Goal: Task Accomplishment & Management: Use online tool/utility

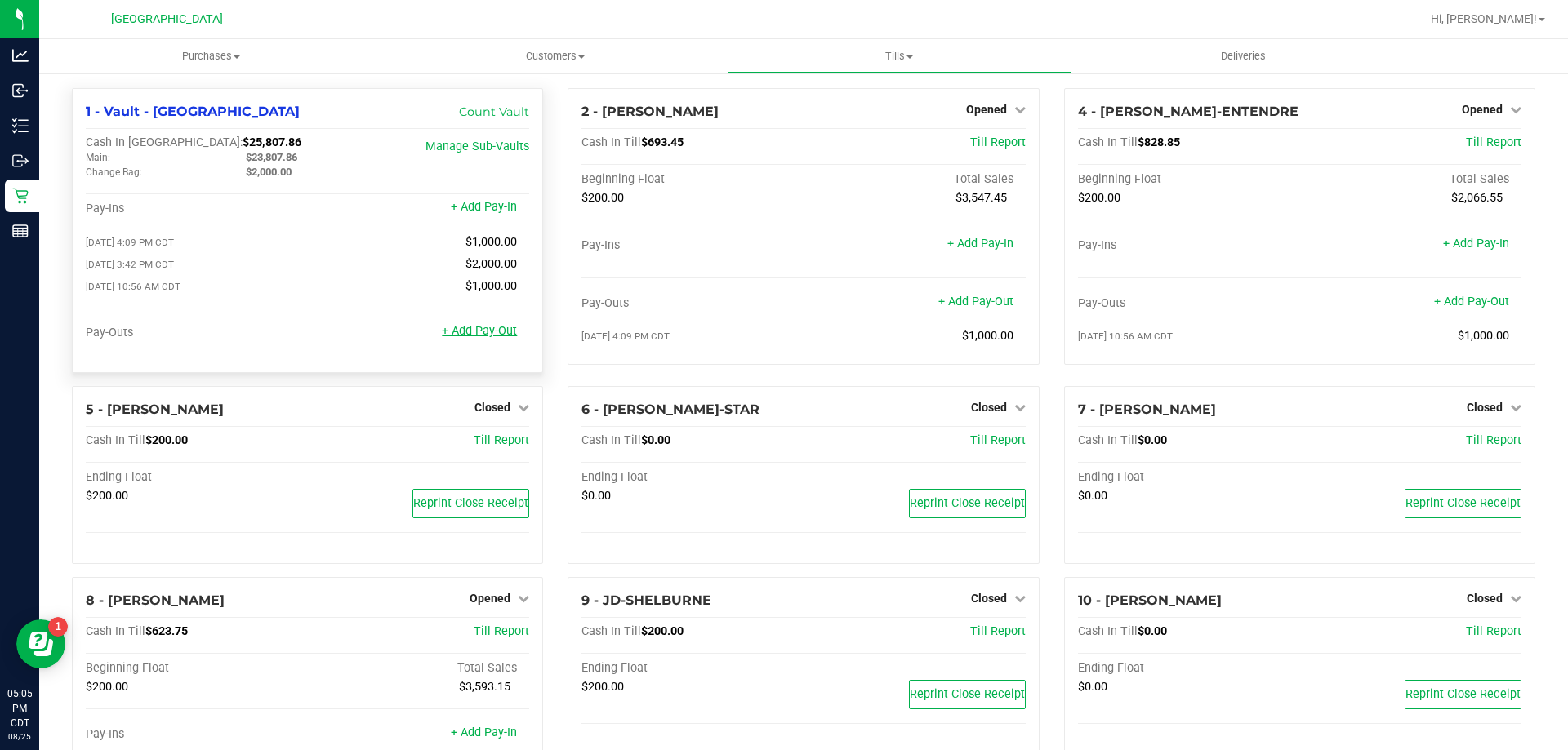
click at [485, 338] on link "+ Add Pay-Out" at bounding box center [479, 331] width 75 height 14
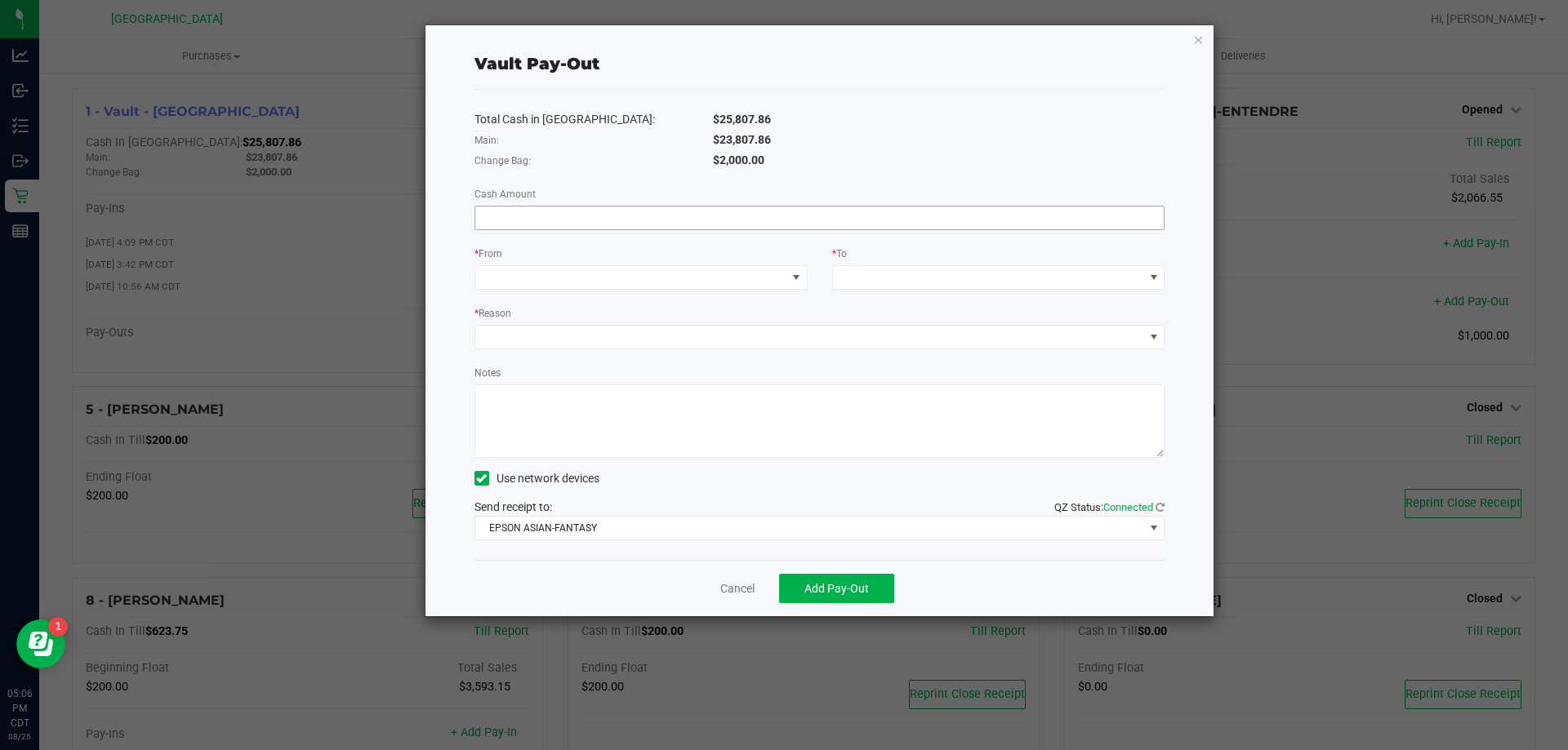
click at [553, 218] on input at bounding box center [819, 218] width 690 height 23
type input "$19,807.87"
click at [599, 279] on span at bounding box center [631, 278] width 311 height 23
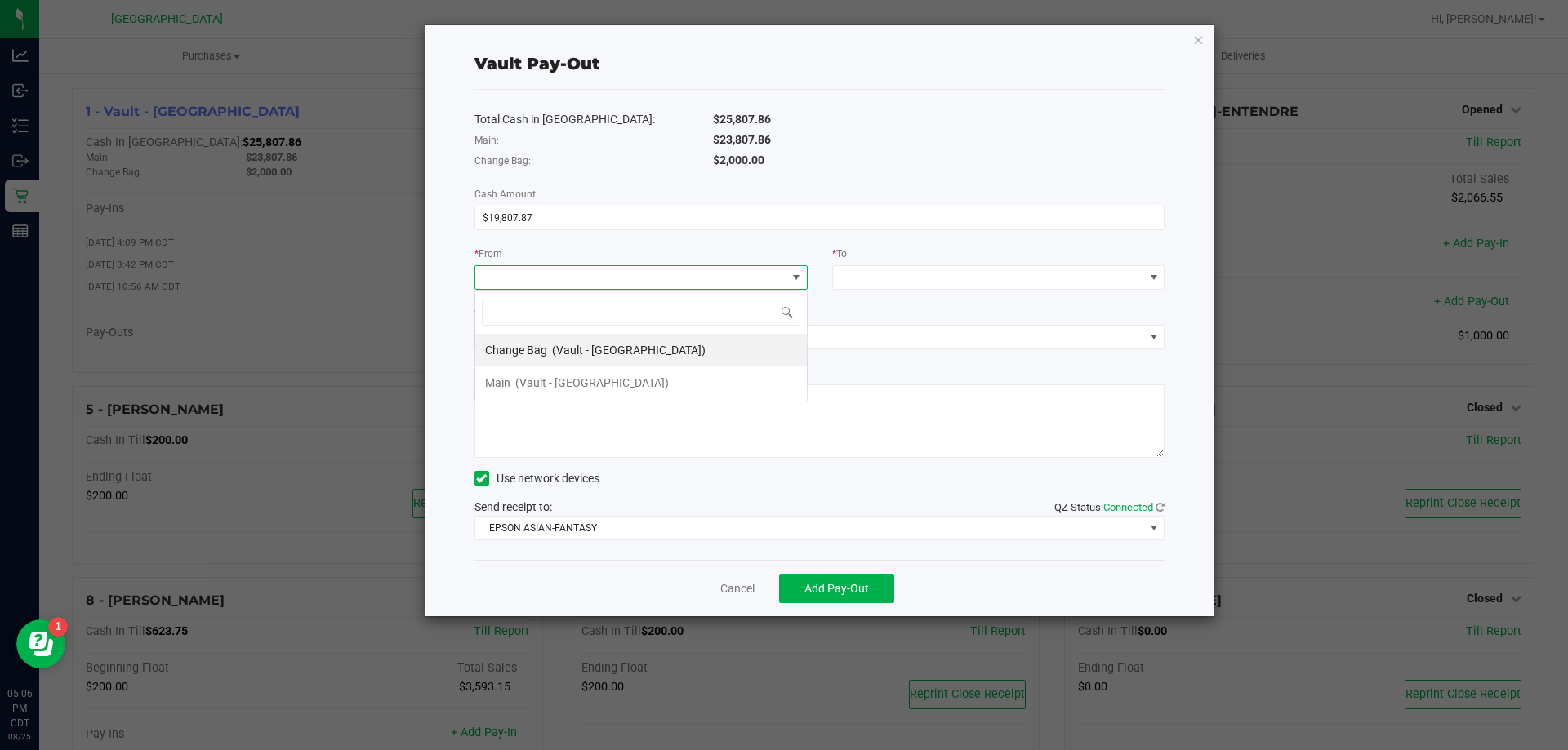
scroll to position [25, 333]
click at [558, 382] on span "(Vault - [GEOGRAPHIC_DATA])" at bounding box center [592, 383] width 154 height 13
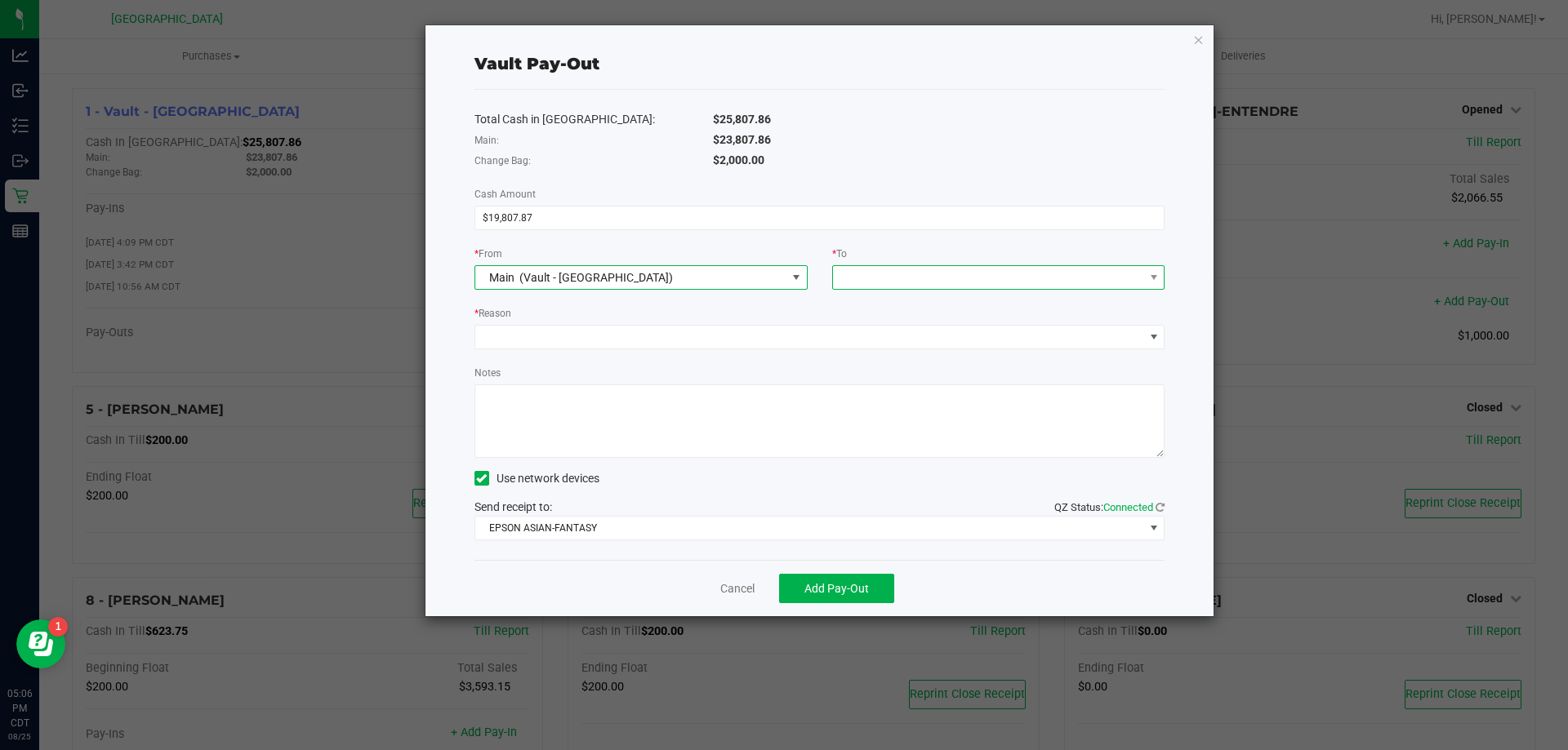
click at [854, 283] on span at bounding box center [989, 278] width 311 height 23
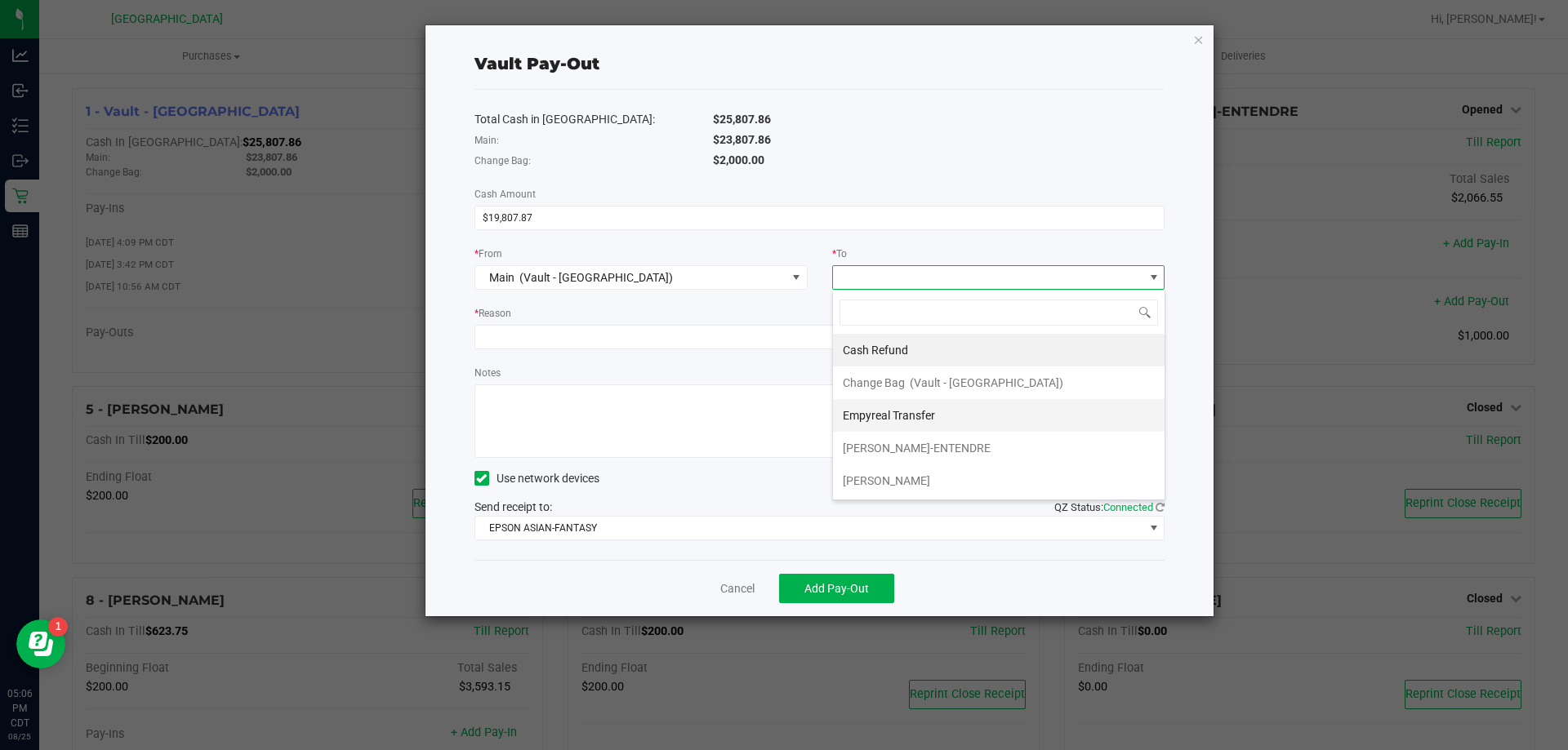
click at [874, 413] on span "Empyreal Transfer" at bounding box center [890, 415] width 92 height 13
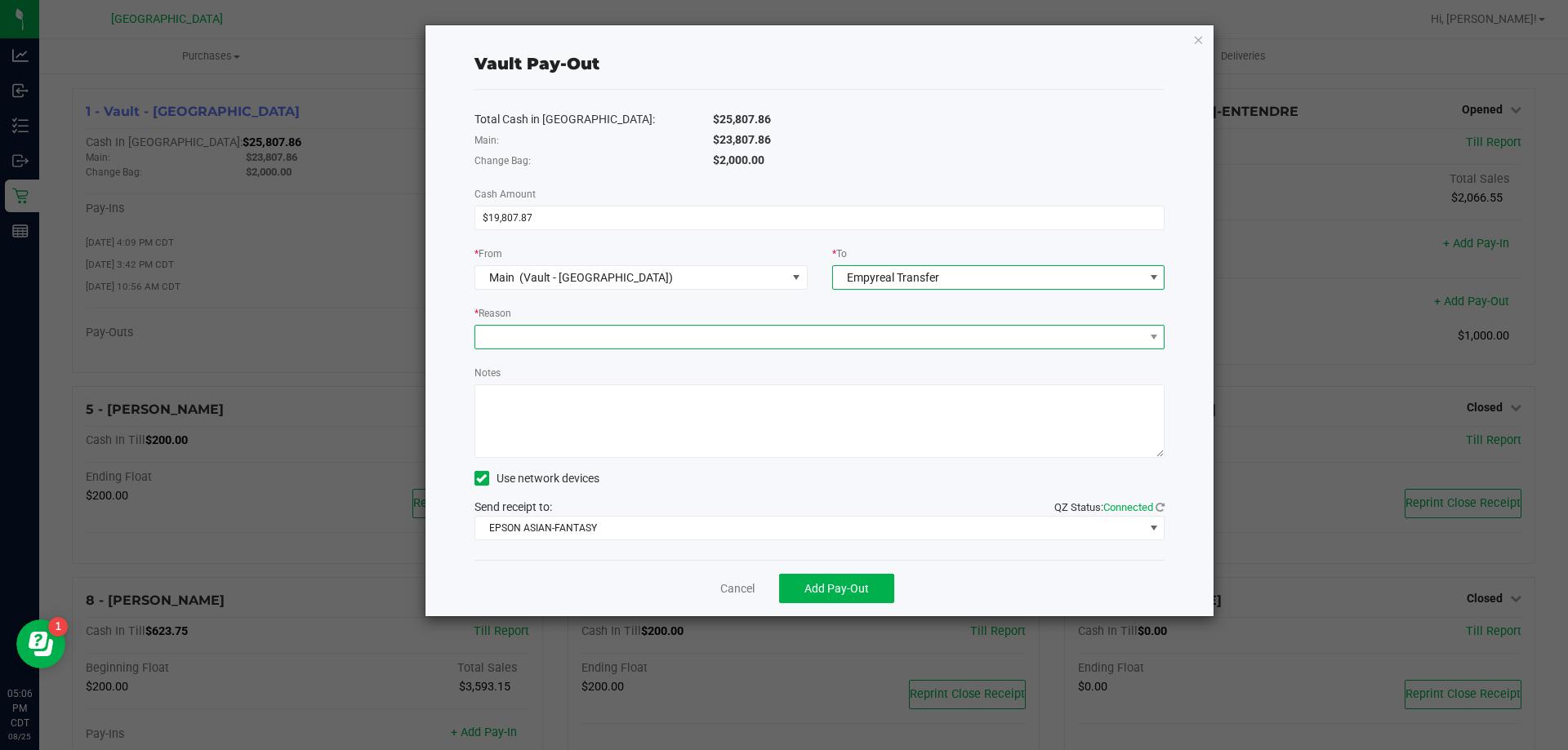
click at [788, 341] on span at bounding box center [809, 337] width 669 height 23
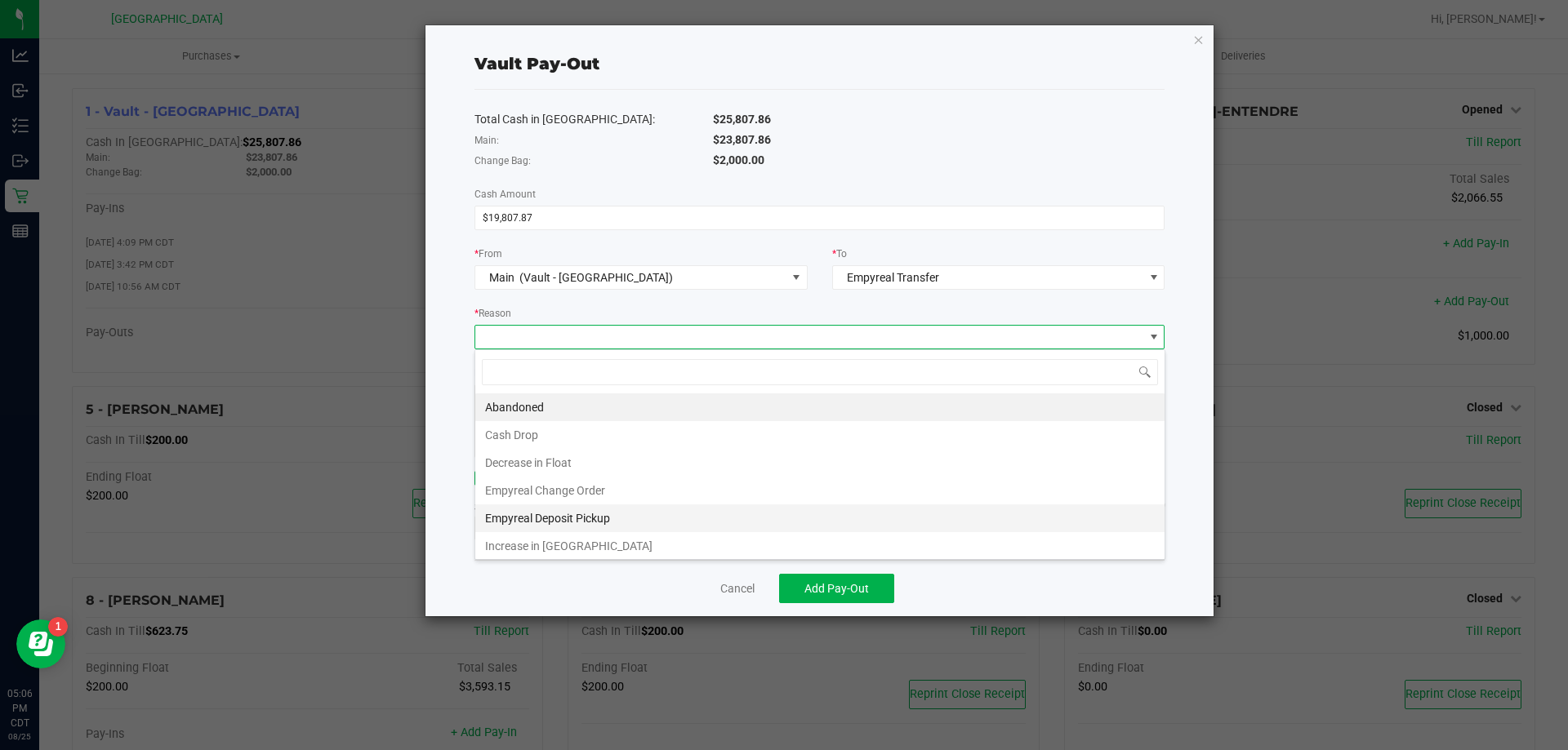
scroll to position [3, 0]
click at [642, 512] on li "Empyreal Deposit Pickup" at bounding box center [819, 515] width 690 height 28
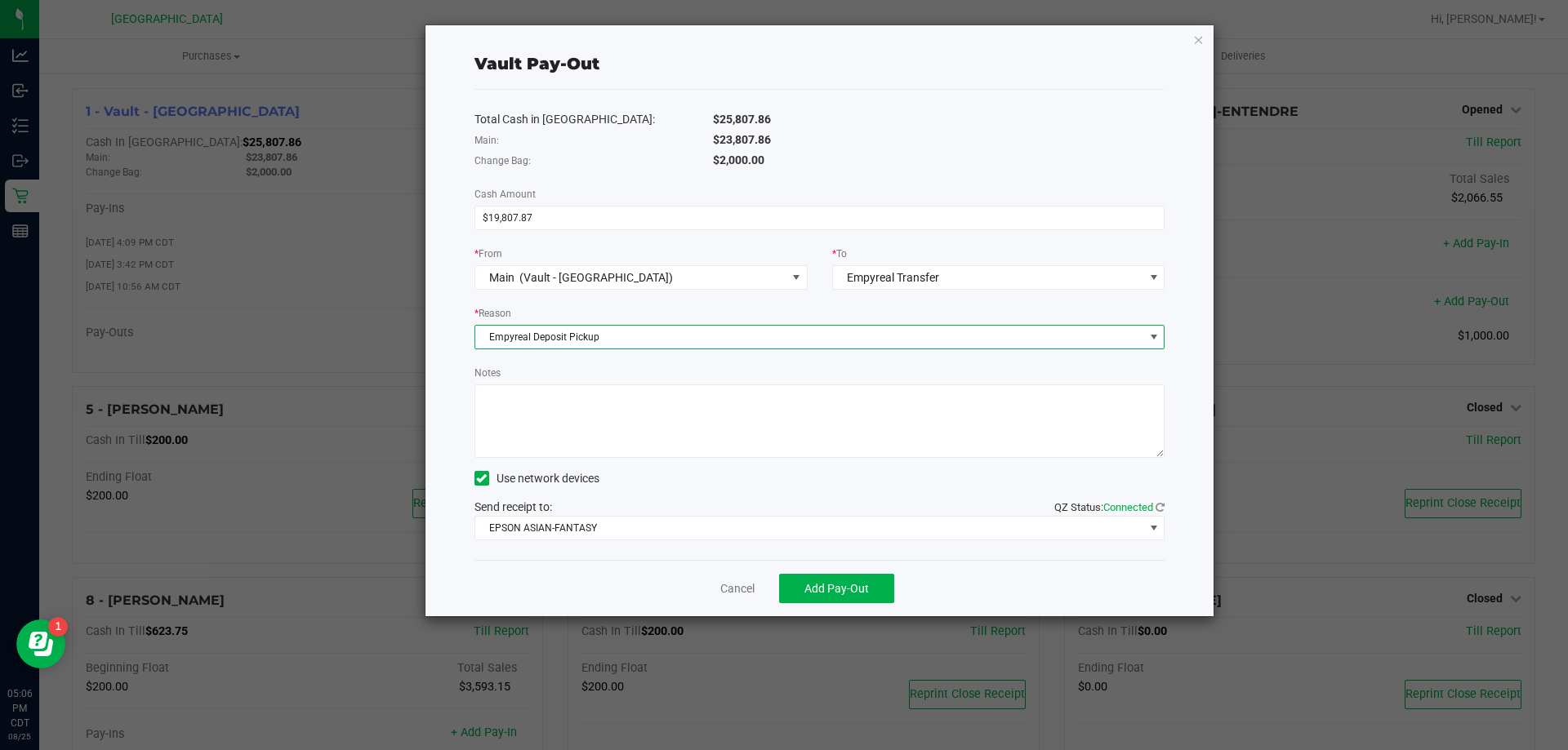
click at [643, 411] on textarea "Notes" at bounding box center [819, 421] width 691 height 73
click at [613, 411] on textarea "Notes" at bounding box center [819, 421] width 691 height 73
type textarea "KA"
click at [875, 595] on button "Add Pay-Out" at bounding box center [837, 589] width 115 height 29
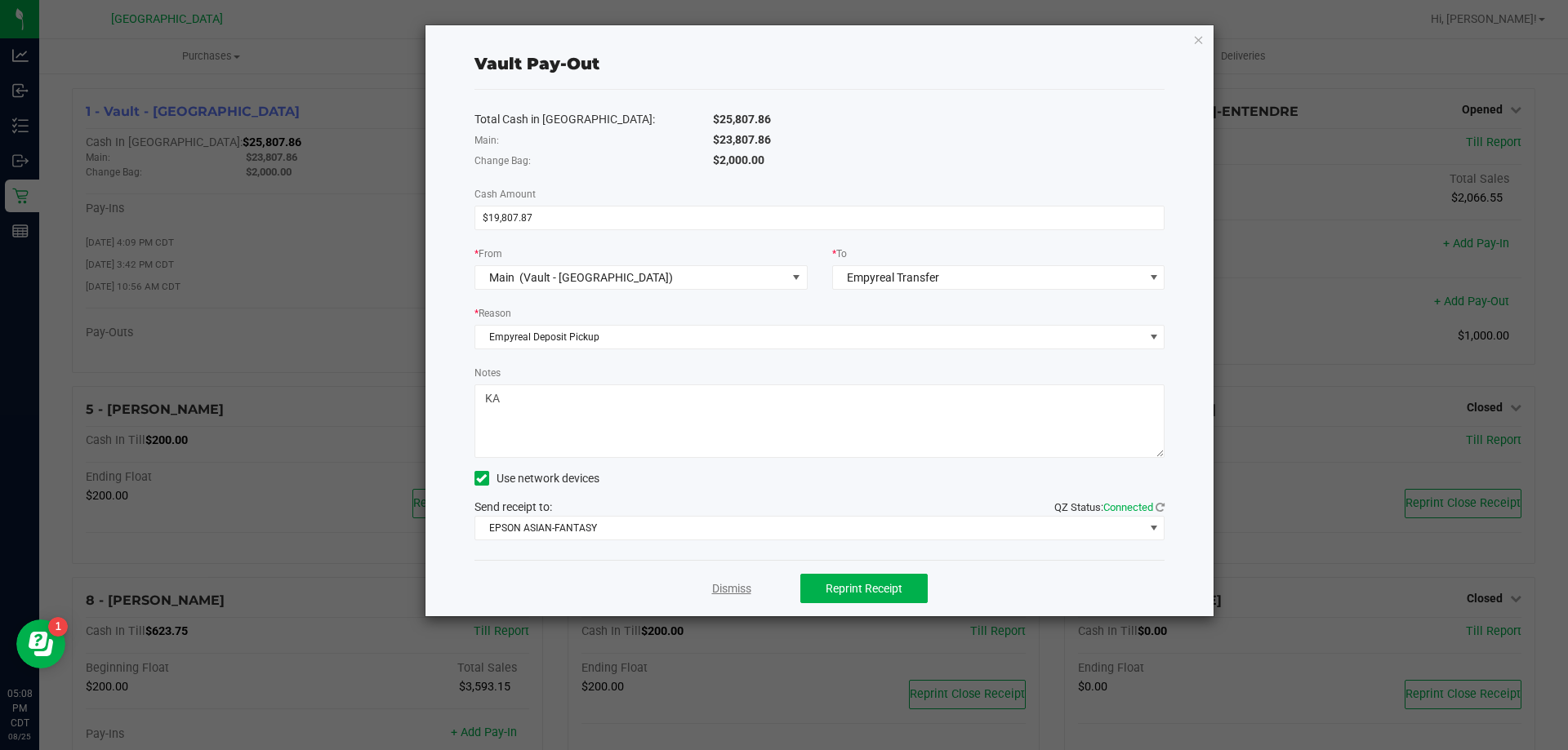
click at [743, 591] on link "Dismiss" at bounding box center [732, 589] width 39 height 17
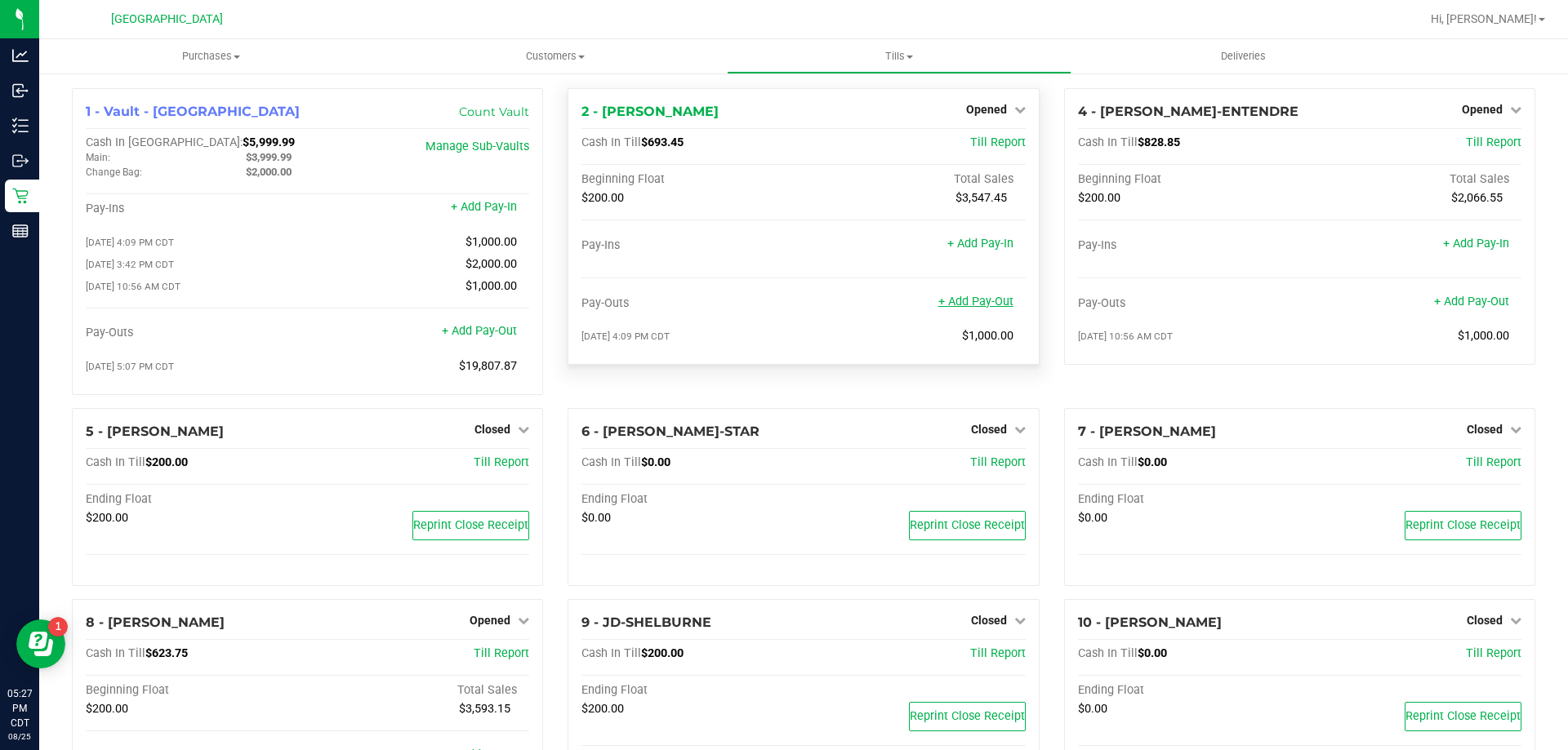
click at [972, 308] on link "+ Add Pay-Out" at bounding box center [976, 302] width 75 height 14
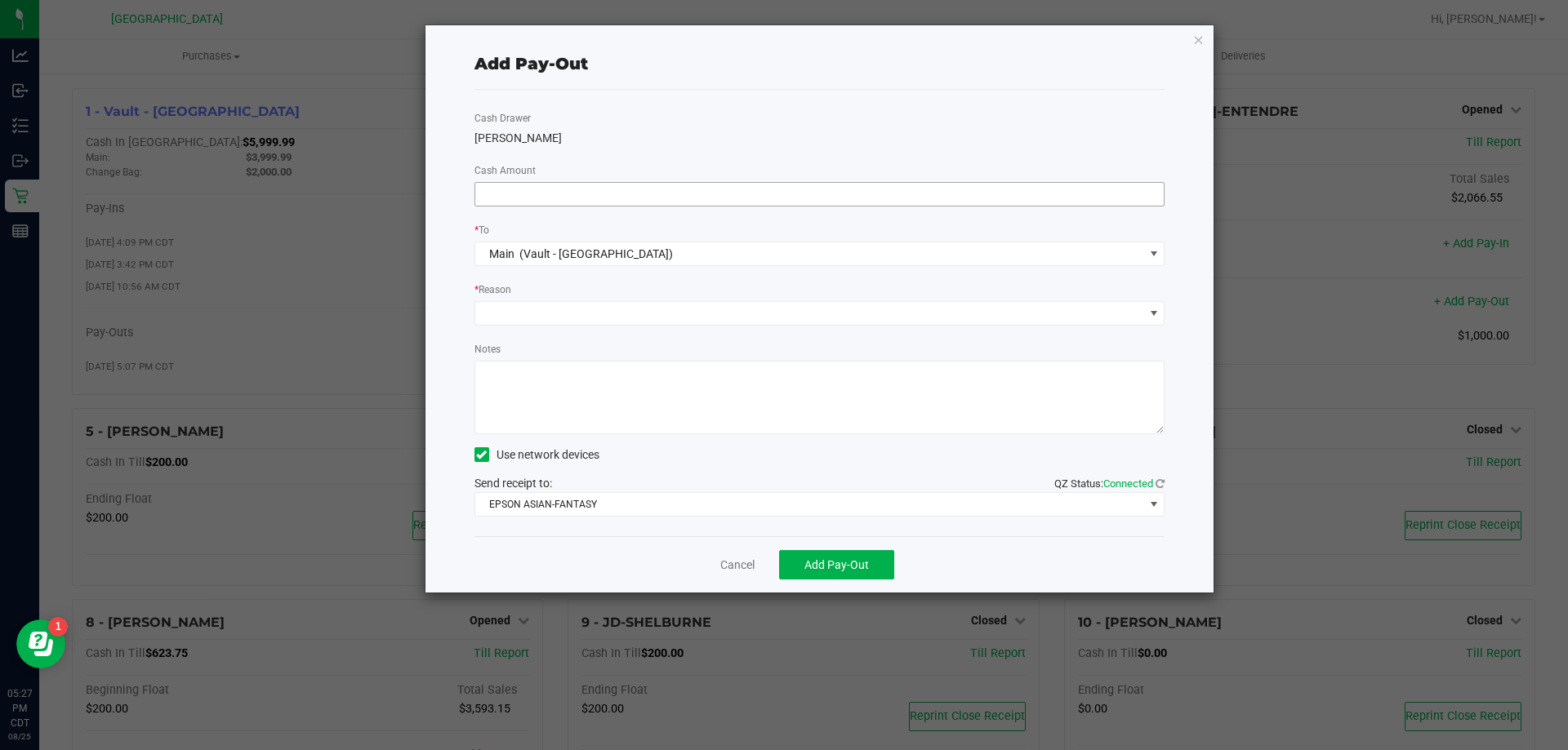
click at [787, 196] on input at bounding box center [819, 194] width 690 height 23
type input "$500.00"
click at [747, 291] on div "* Reason" at bounding box center [819, 291] width 691 height 21
click at [733, 311] on span at bounding box center [809, 313] width 669 height 23
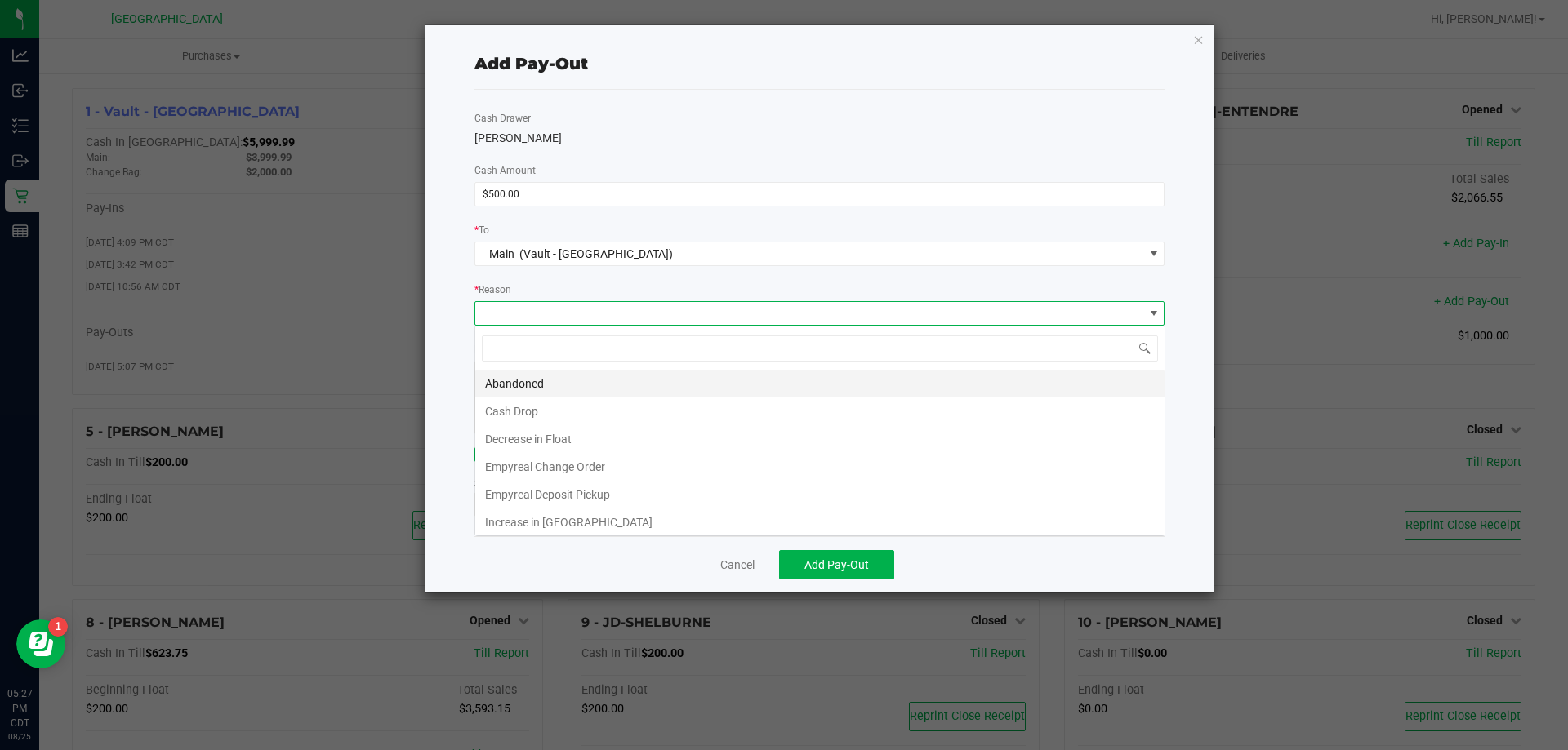
scroll to position [25, 690]
click at [699, 416] on li "Cash Drop" at bounding box center [819, 412] width 690 height 28
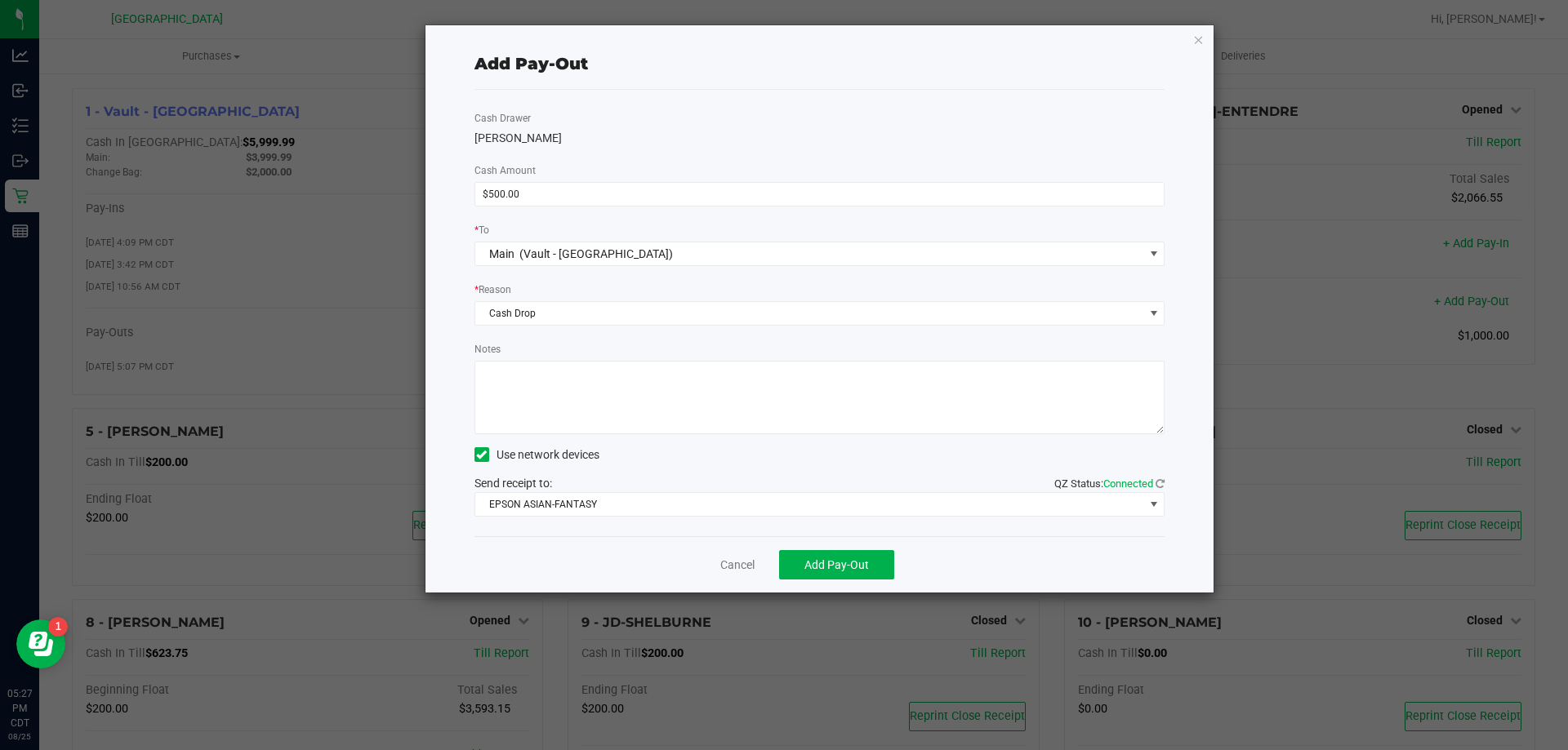
click at [704, 405] on textarea "Notes" at bounding box center [819, 398] width 691 height 73
type textarea "1"
type textarea "-KA"
click at [796, 571] on button "Add Pay-Out" at bounding box center [837, 565] width 115 height 29
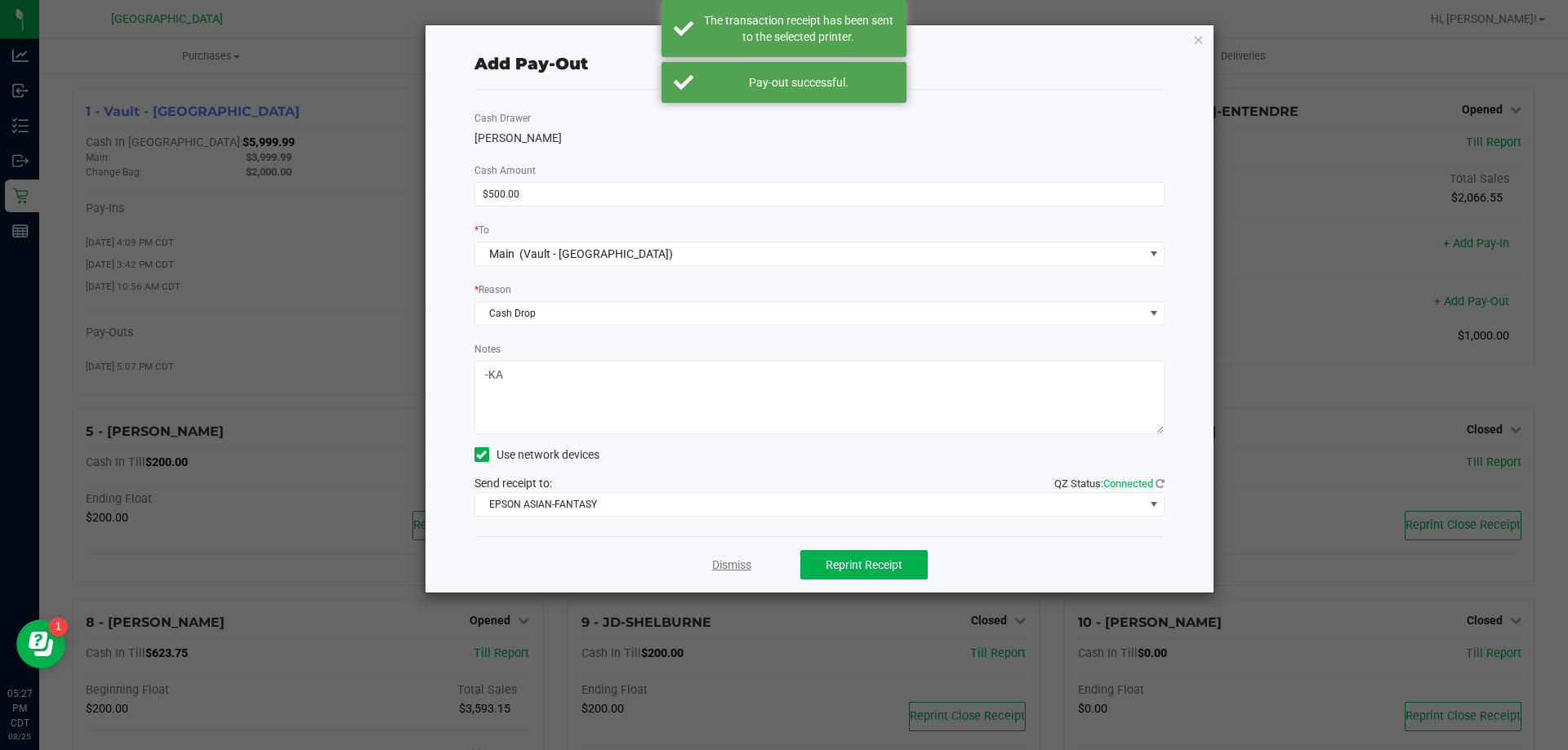
click at [735, 571] on link "Dismiss" at bounding box center [732, 565] width 39 height 17
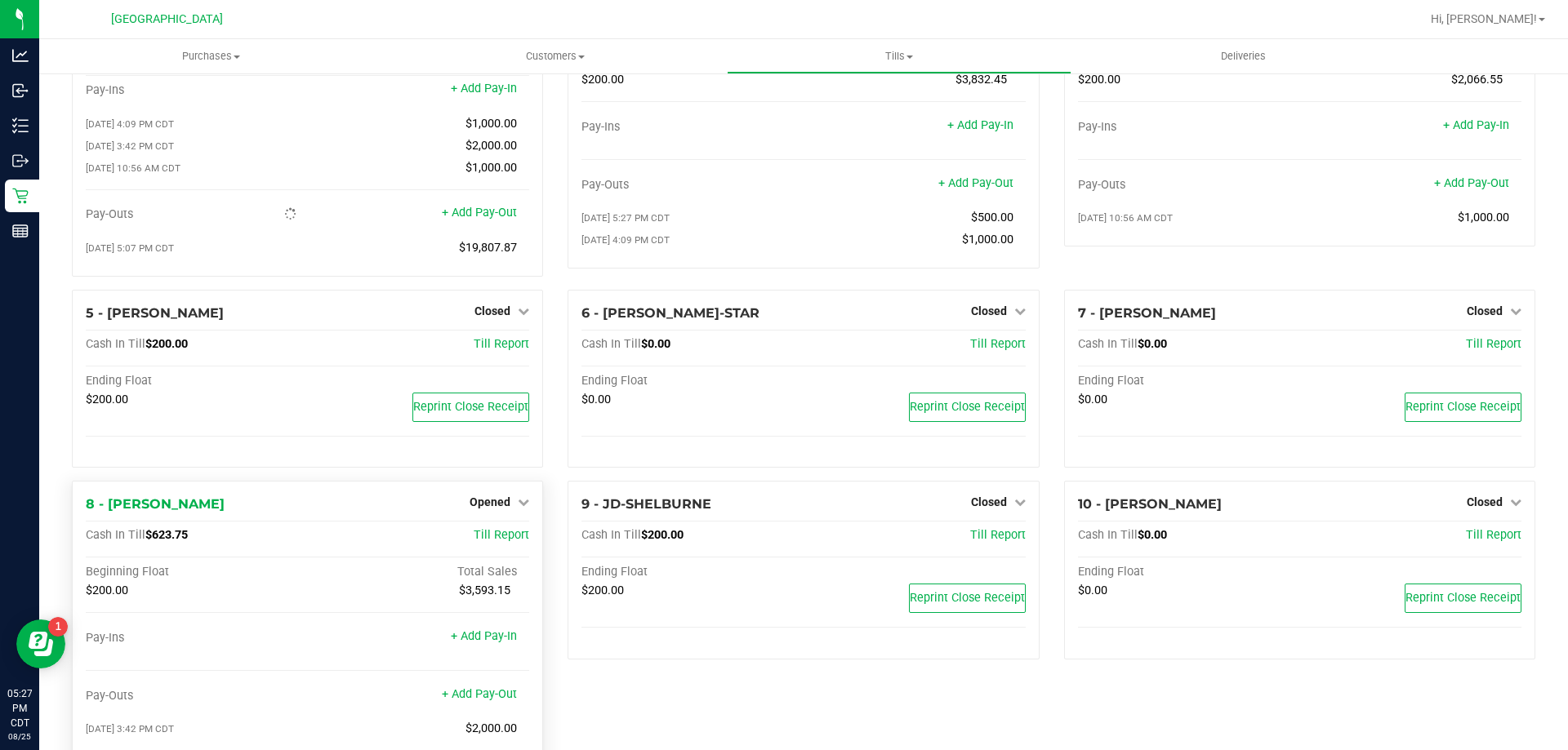
scroll to position [245, 0]
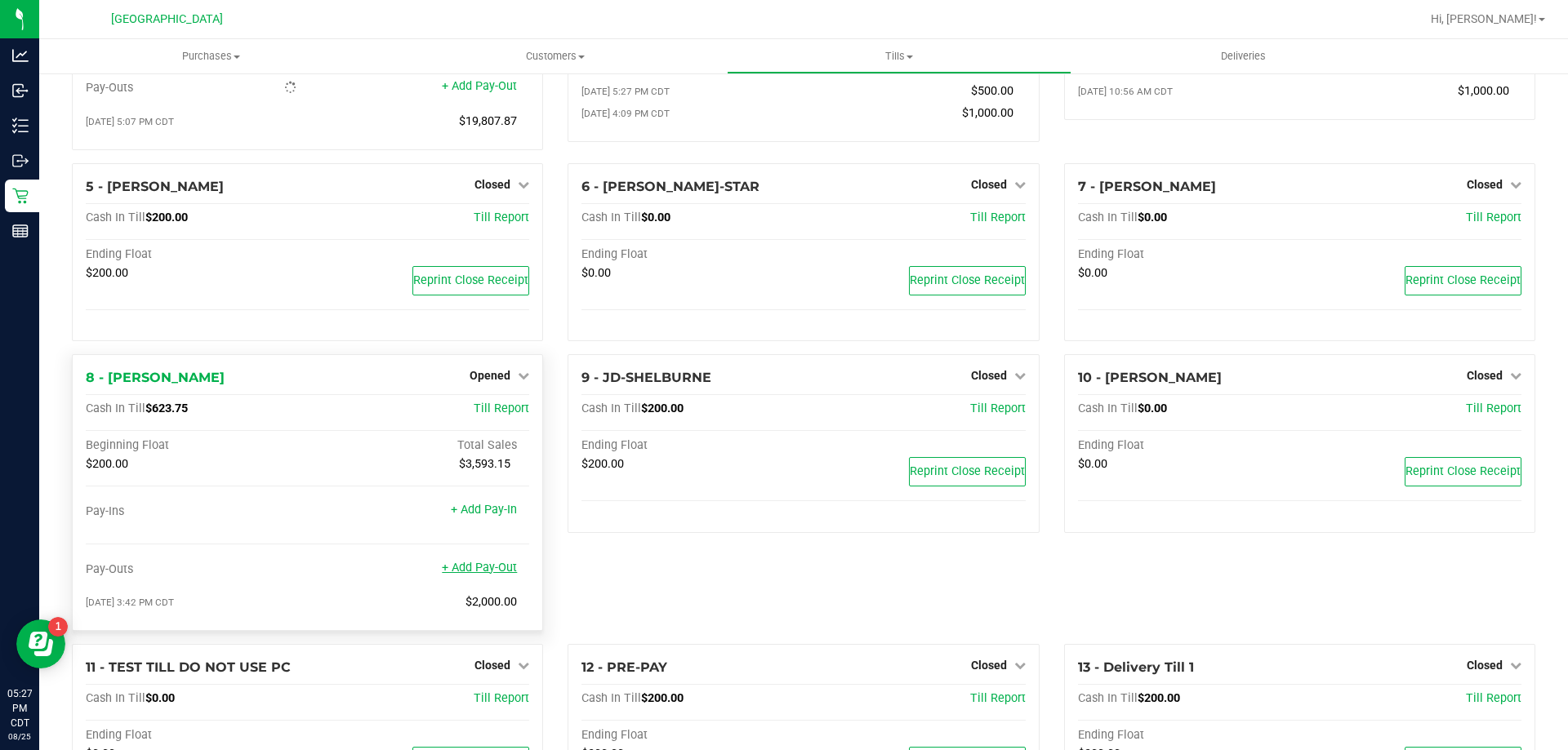
click at [512, 574] on link "+ Add Pay-Out" at bounding box center [479, 568] width 75 height 14
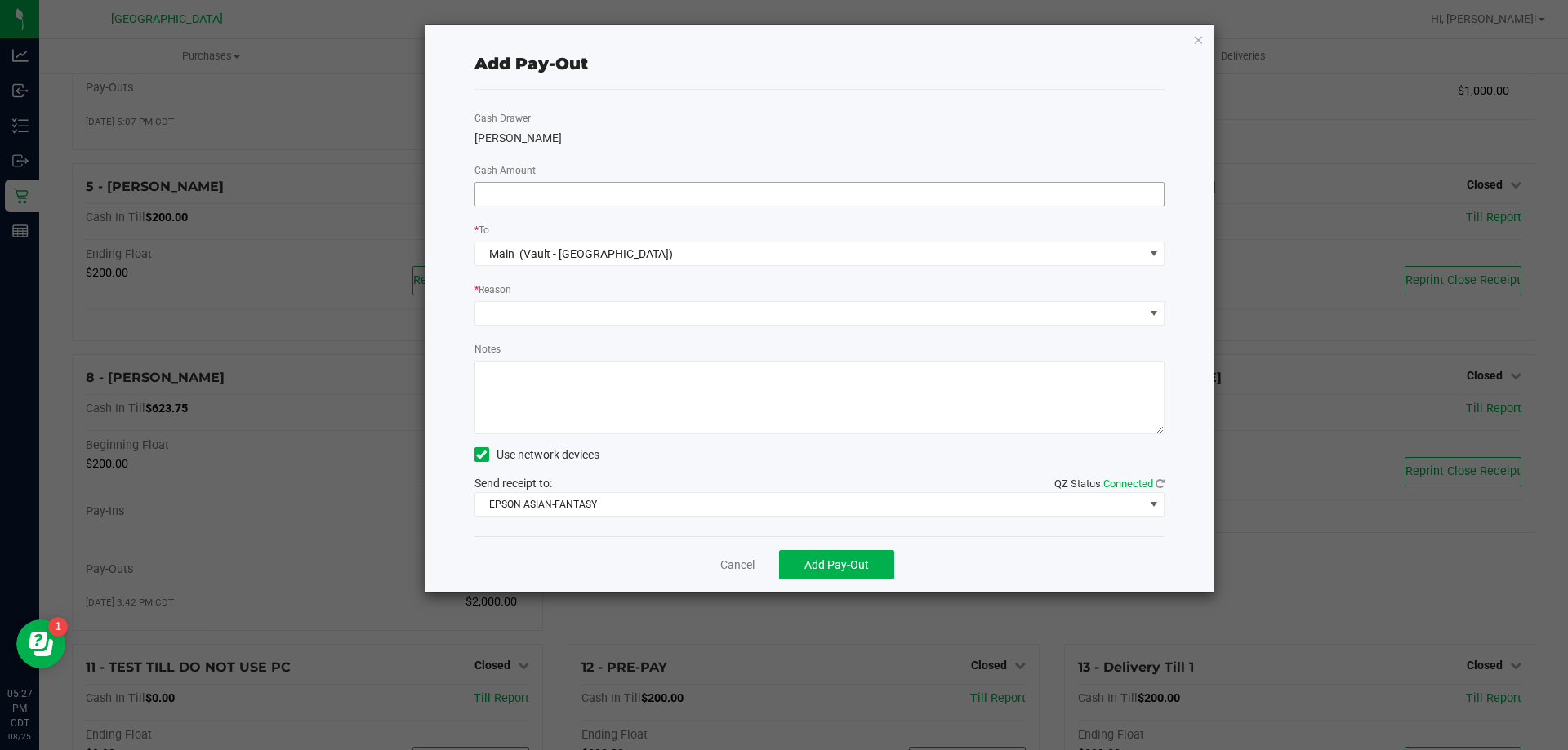
click at [641, 189] on input at bounding box center [819, 194] width 690 height 23
type input "$500.00"
click at [627, 309] on span at bounding box center [809, 313] width 669 height 23
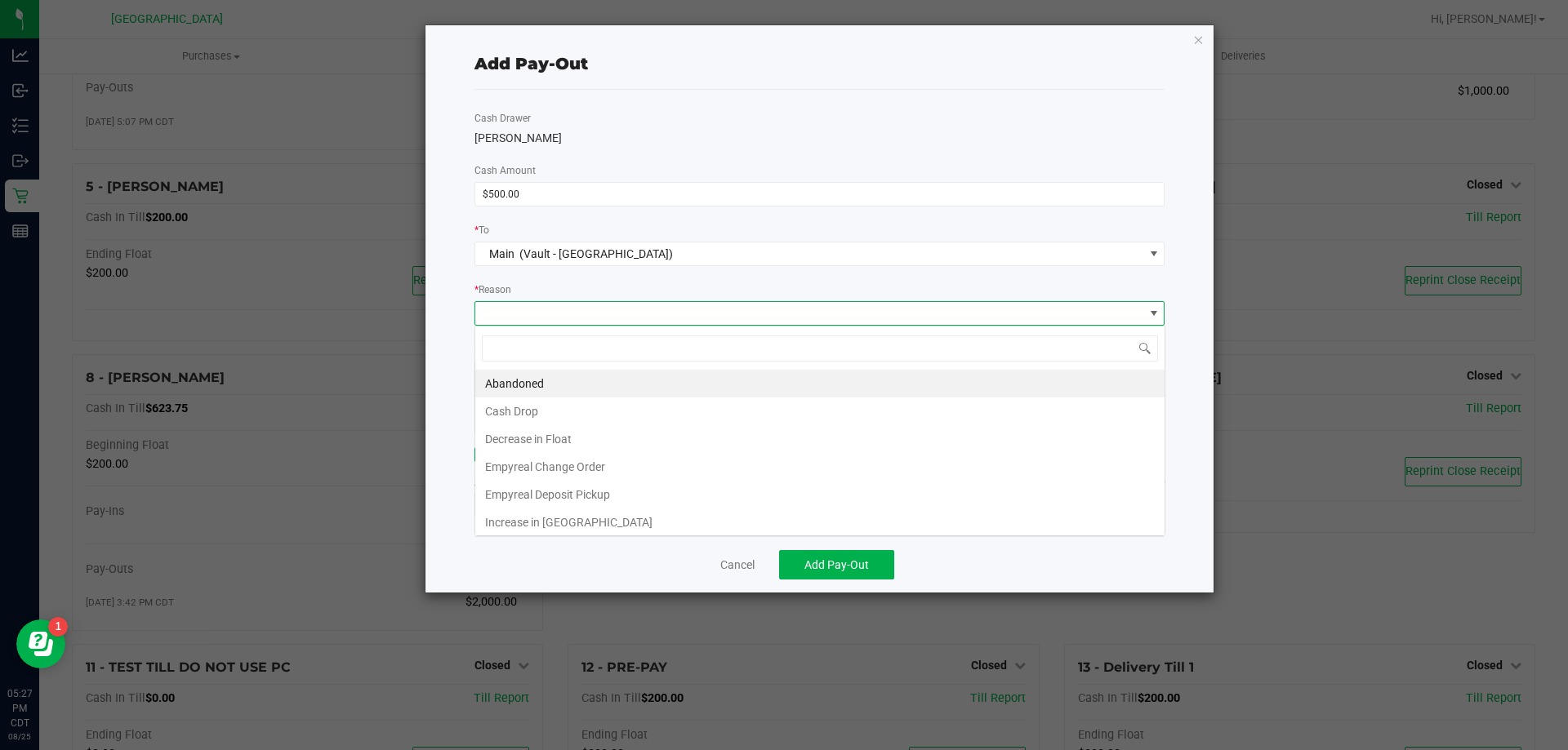
scroll to position [25, 690]
click at [596, 419] on li "Cash Drop" at bounding box center [819, 412] width 690 height 28
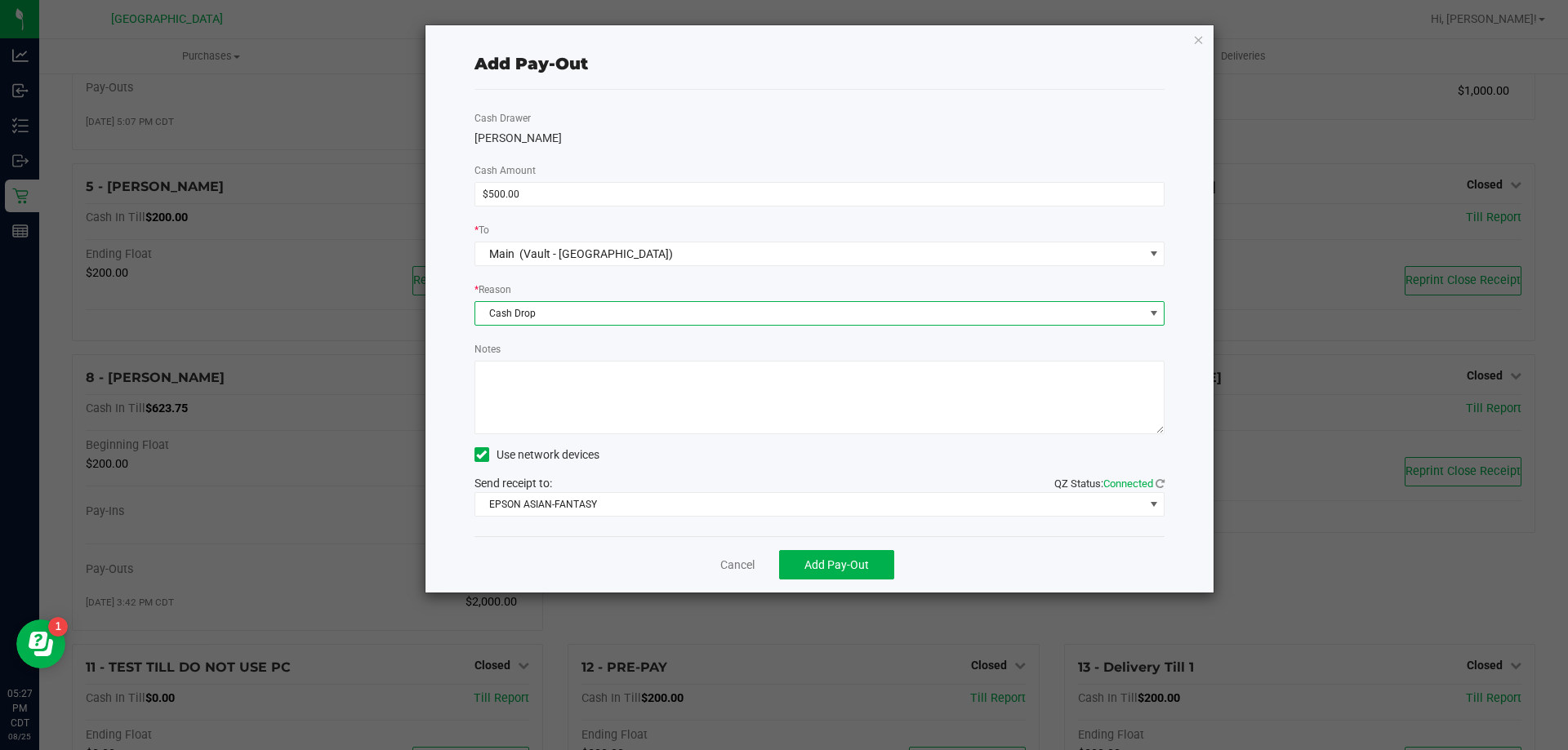
click at [601, 395] on textarea "Notes" at bounding box center [819, 398] width 691 height 73
type textarea "-KA"
click at [840, 566] on span "Add Pay-Out" at bounding box center [837, 565] width 65 height 13
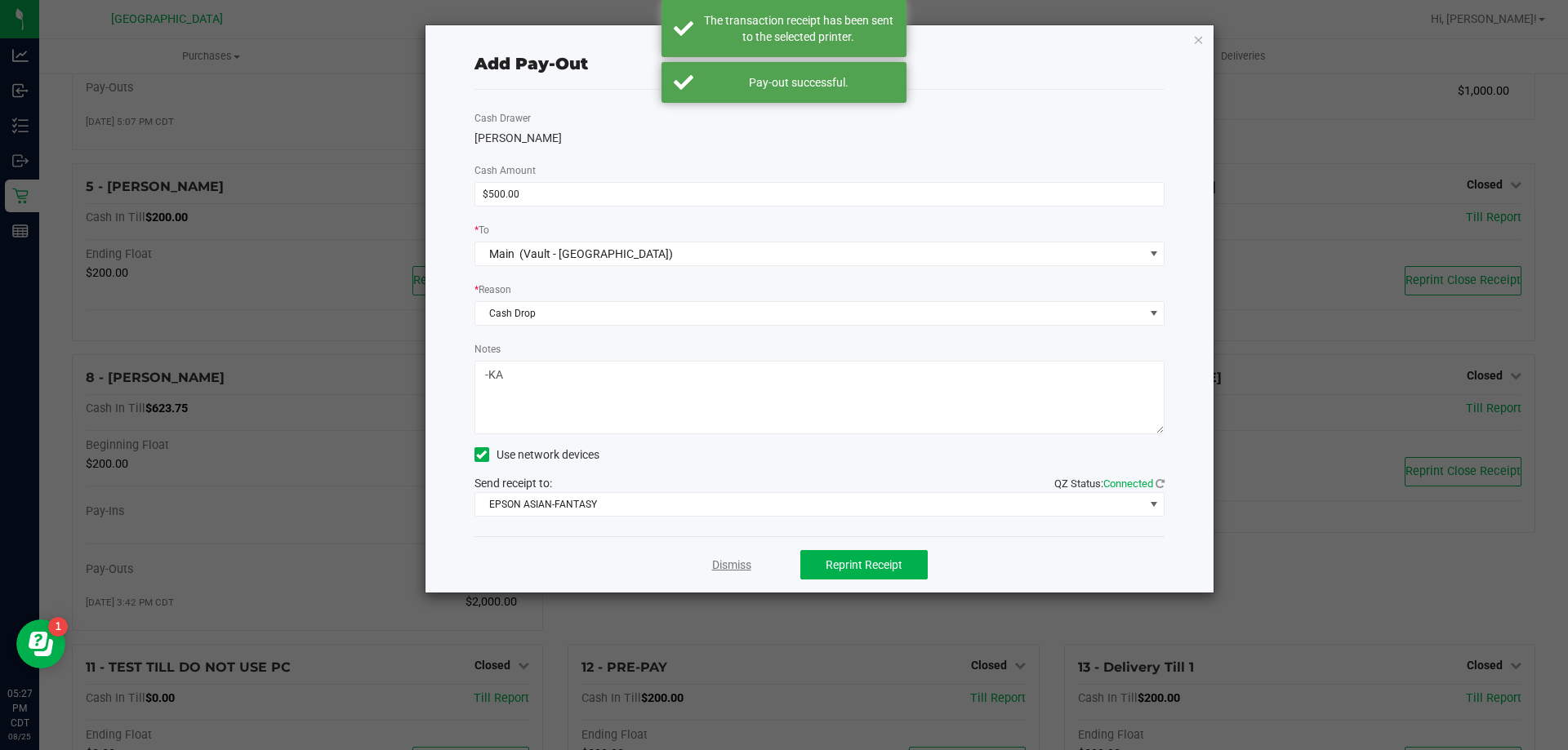
click at [740, 566] on link "Dismiss" at bounding box center [732, 565] width 39 height 17
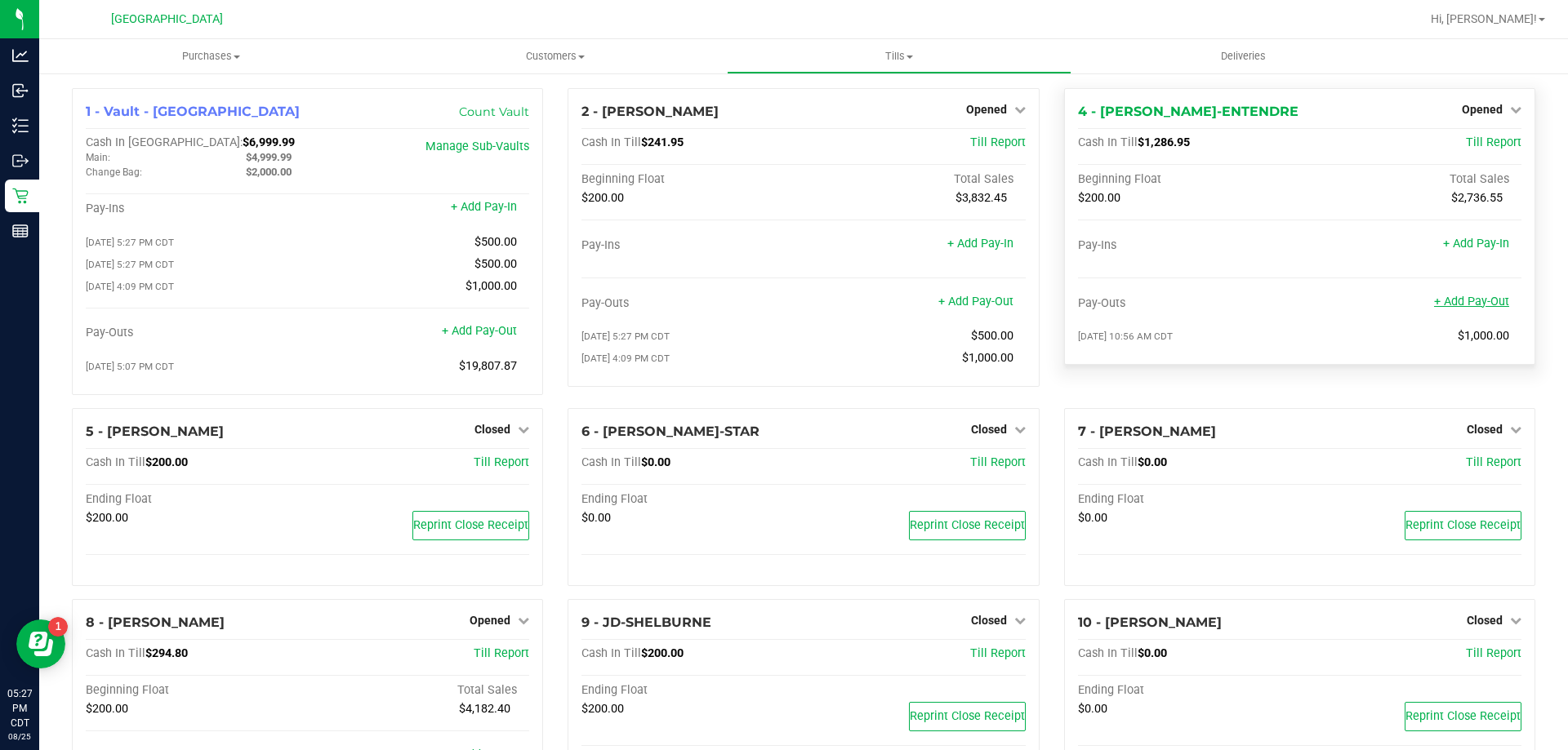
click at [1445, 306] on link "+ Add Pay-Out" at bounding box center [1472, 302] width 75 height 14
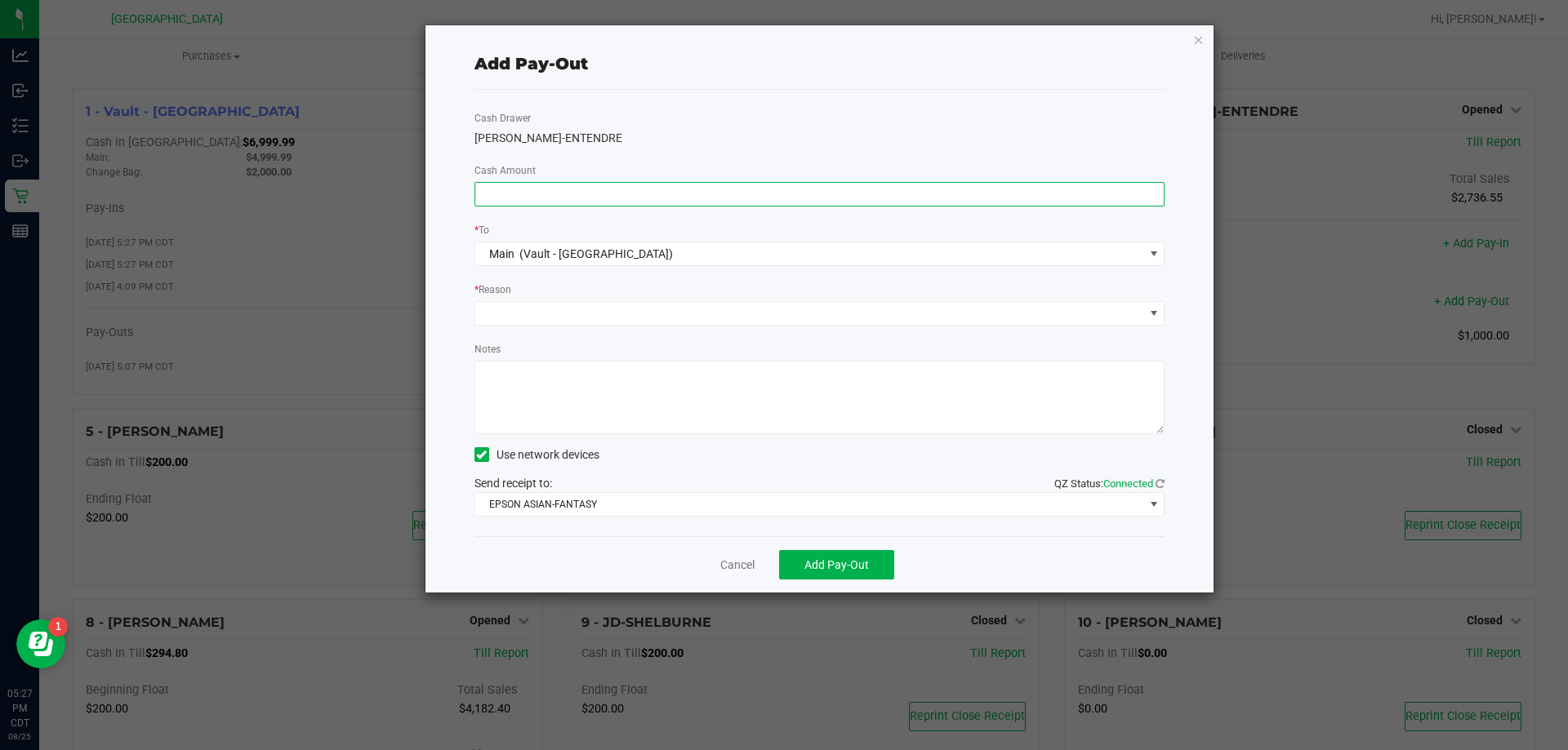
click at [648, 202] on input at bounding box center [819, 194] width 690 height 23
type input "$1,000.00"
click at [526, 323] on span at bounding box center [809, 313] width 669 height 23
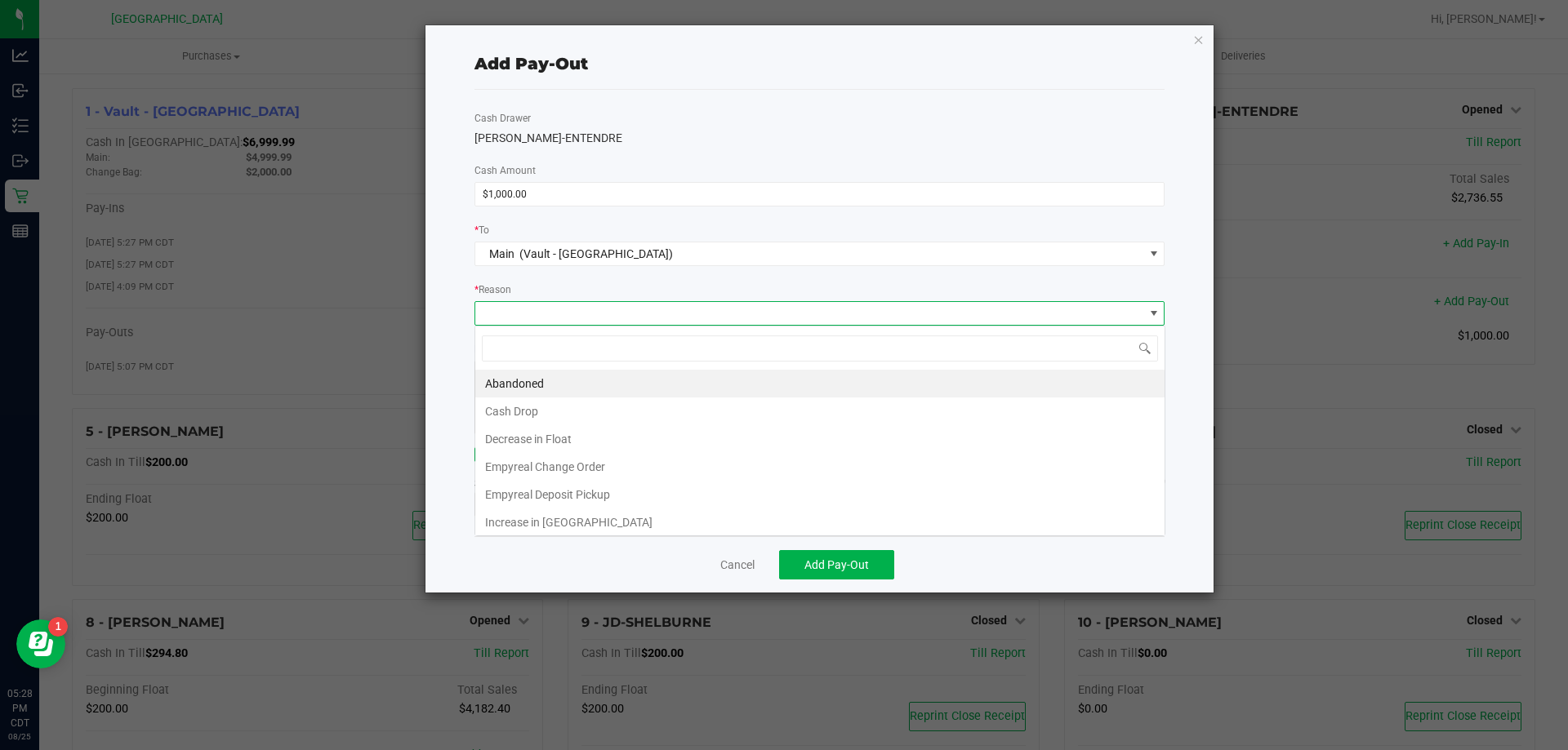
scroll to position [25, 690]
click at [526, 407] on li "Cash Drop" at bounding box center [819, 412] width 690 height 28
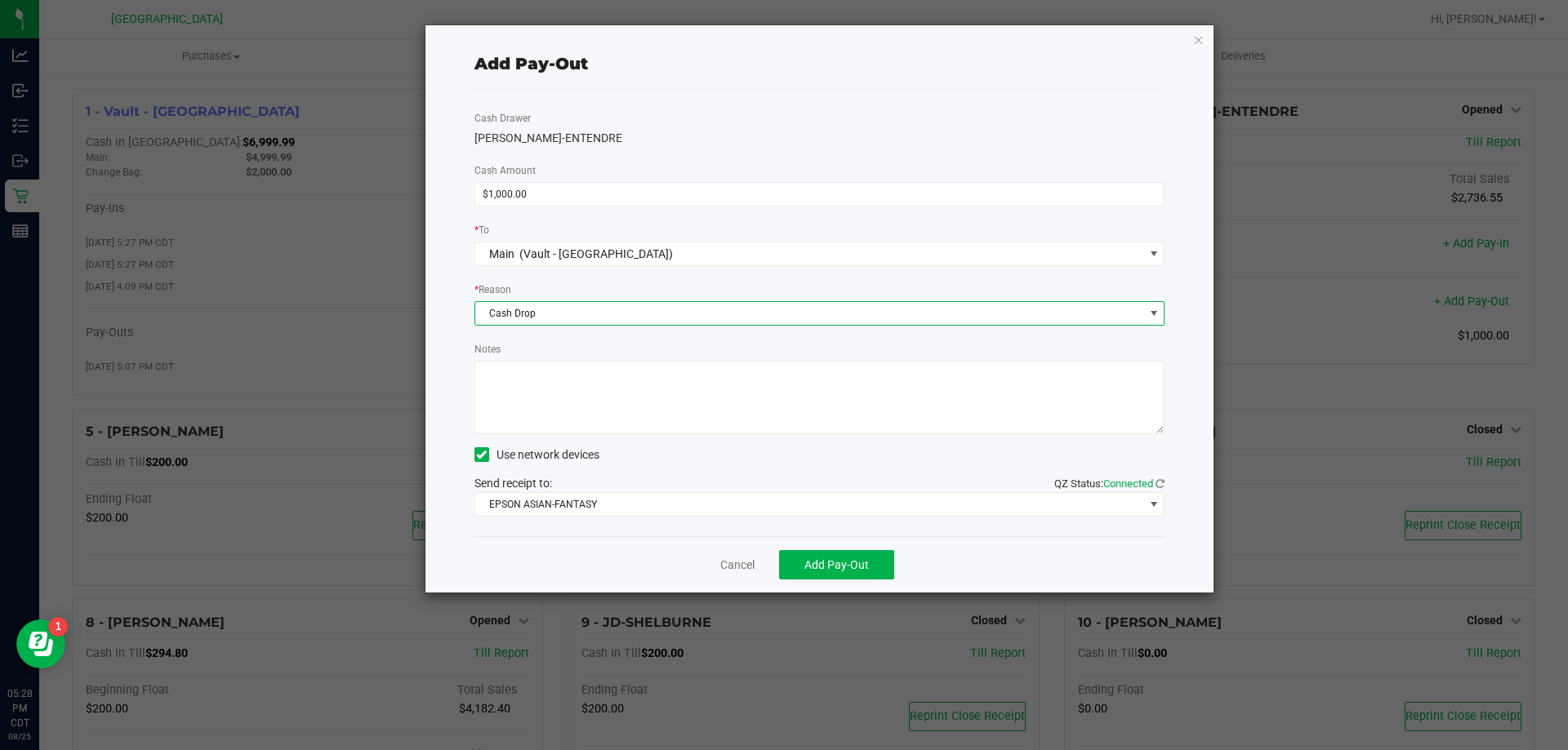
click at [525, 390] on textarea "Notes" at bounding box center [819, 398] width 691 height 73
type textarea "1"
type textarea "-KA"
click at [811, 567] on span "Add Pay-Out" at bounding box center [837, 565] width 65 height 13
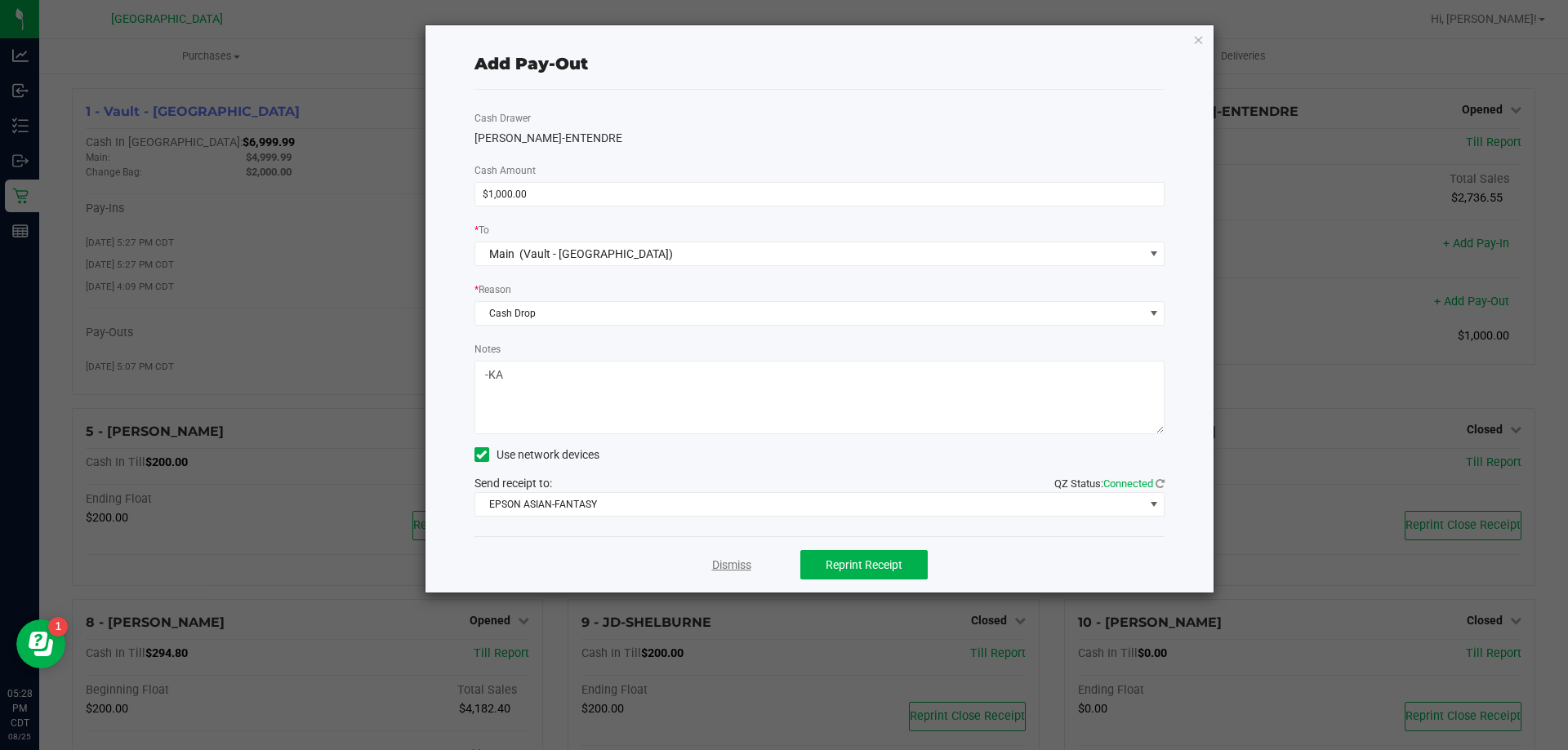
click at [731, 565] on link "Dismiss" at bounding box center [732, 565] width 39 height 17
